Goal: Book appointment/travel/reservation

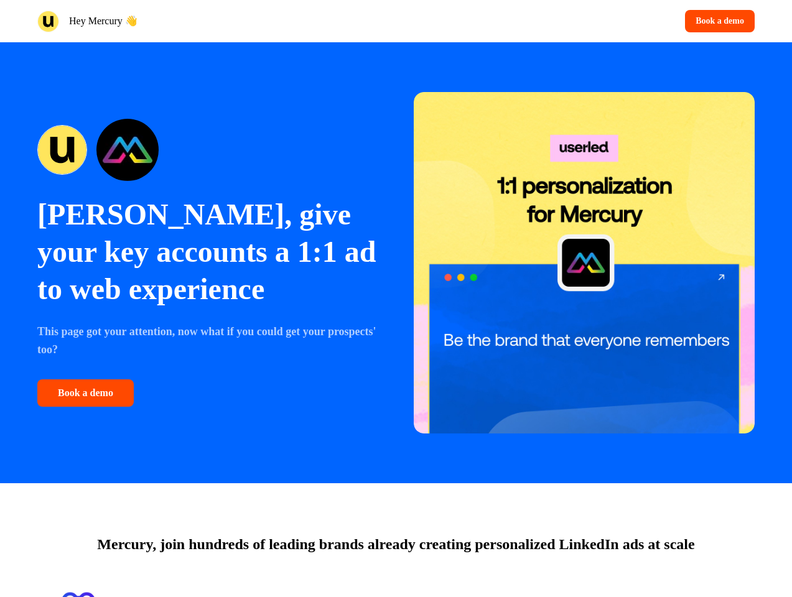
click at [396, 21] on div "Hey Mercury 👋 Book a demo" at bounding box center [396, 21] width 792 height 42
click at [214, 21] on div "Hey Mercury 👋" at bounding box center [214, 22] width 354 height 22
click at [578, 21] on div "Book a demo" at bounding box center [578, 21] width 354 height 22
click at [717, 21] on button "Book a demo" at bounding box center [720, 21] width 70 height 22
click at [396, 263] on div "[PERSON_NAME], give your key accounts a 1:1 ad to web experience This page got …" at bounding box center [396, 262] width 792 height 441
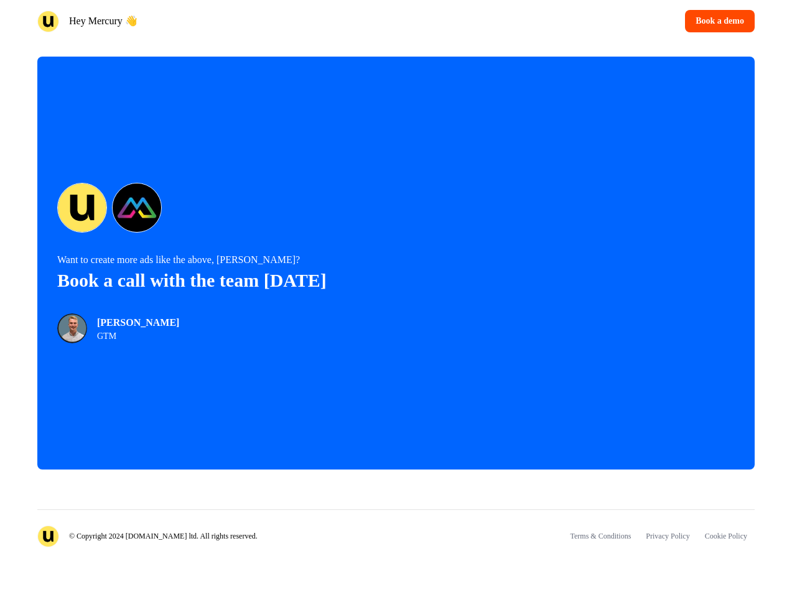
click at [88, 393] on div "Want to create more ads like the above, [PERSON_NAME]? Book a call with the tea…" at bounding box center [395, 263] width 717 height 413
